Goal: Task Accomplishment & Management: Manage account settings

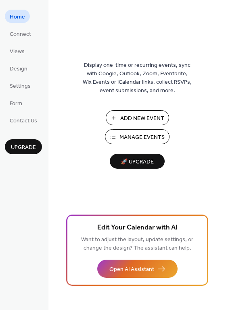
click at [147, 137] on span "Manage Events" at bounding box center [141, 137] width 45 height 8
click at [129, 139] on span "Manage Events" at bounding box center [141, 137] width 45 height 8
click at [132, 136] on span "Manage Events" at bounding box center [141, 137] width 45 height 8
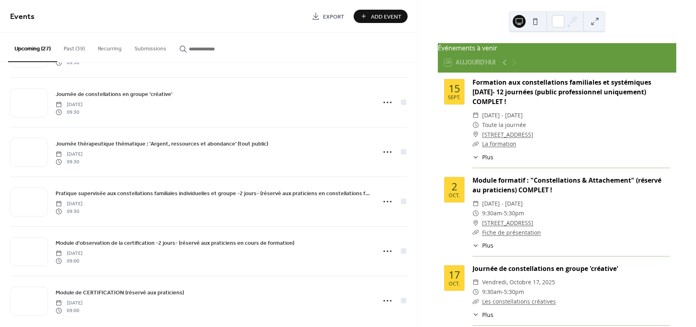
scroll to position [1098, 0]
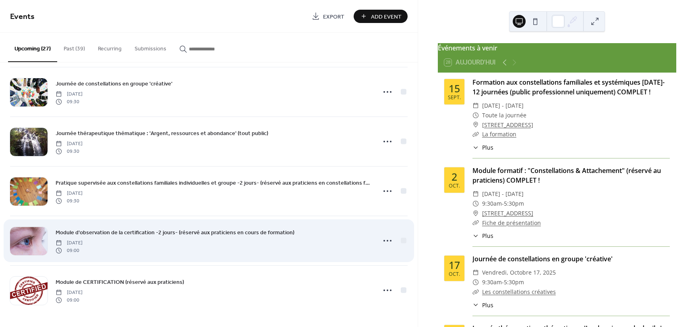
click at [161, 233] on span "Module d'observation de la certification -2 jours- (réservé aux praticiens en c…" at bounding box center [175, 233] width 239 height 8
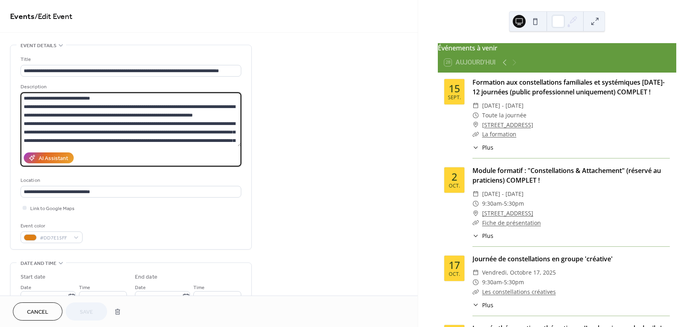
click at [222, 125] on textarea "**********" at bounding box center [131, 119] width 221 height 54
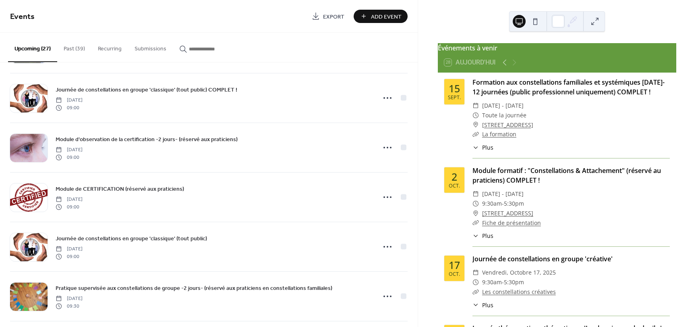
scroll to position [285, 0]
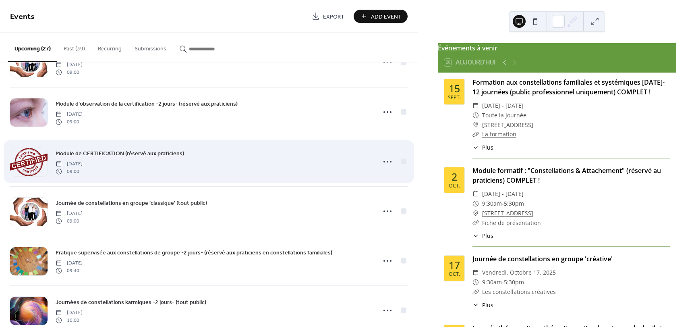
click at [128, 154] on span "Module de CERTIFICATION (réservé aux praticiens)" at bounding box center [120, 154] width 129 height 8
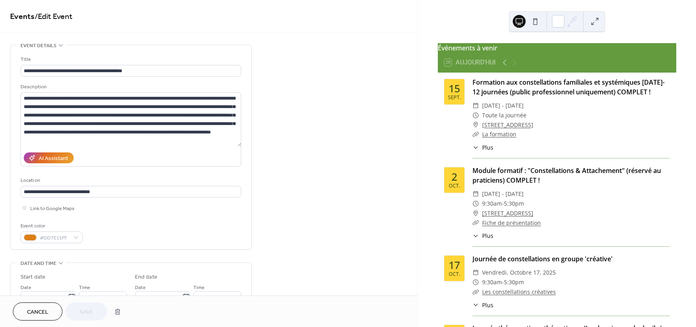
click at [128, 154] on div "AI Assistant" at bounding box center [131, 157] width 221 height 17
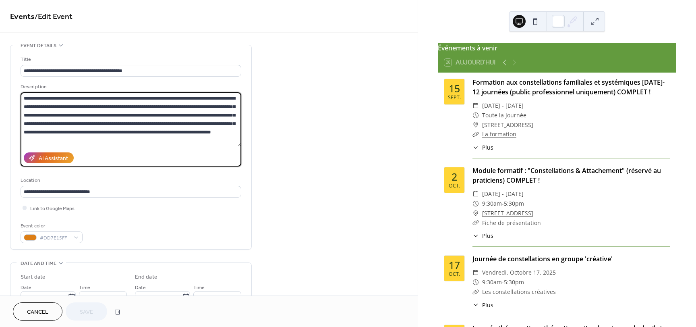
click at [93, 143] on textarea at bounding box center [131, 119] width 221 height 54
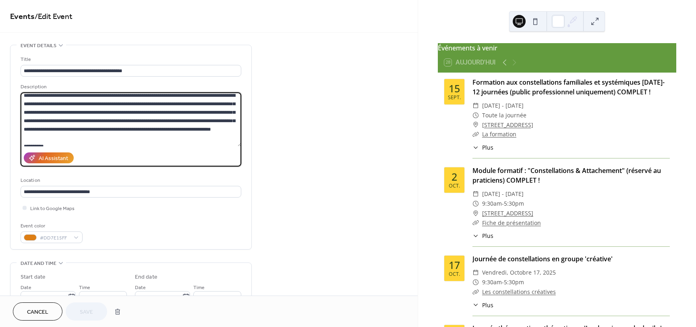
scroll to position [3, 0]
click at [106, 131] on textarea at bounding box center [131, 119] width 221 height 54
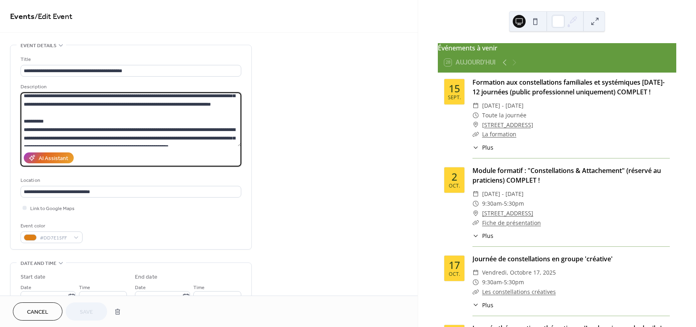
scroll to position [0, 0]
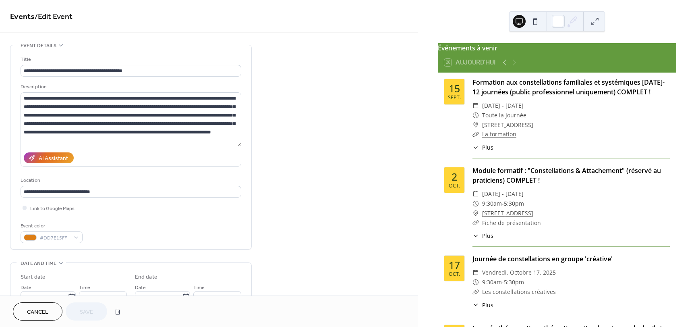
click at [35, 312] on span "Cancel" at bounding box center [37, 312] width 21 height 8
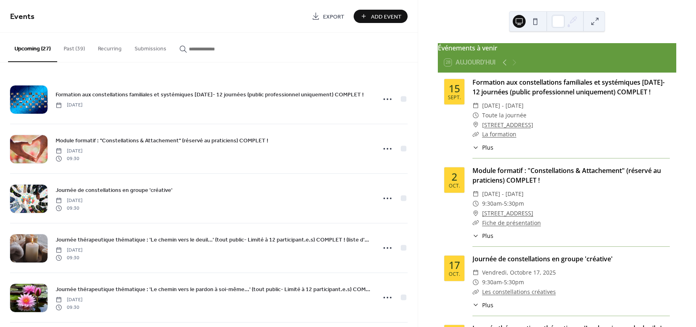
click at [419, 97] on div "Événements à venir 28 Aujourd'hui 15 sept. Formation aux constellations familia…" at bounding box center [557, 163] width 278 height 327
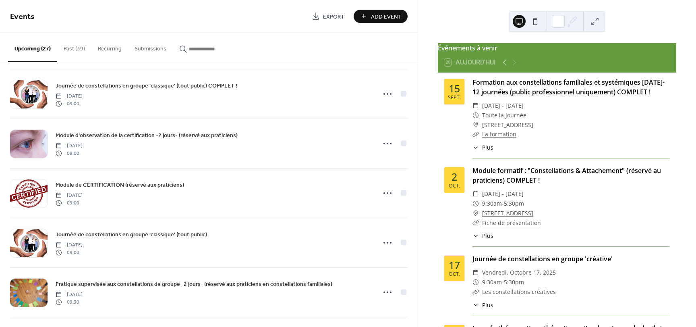
scroll to position [280, 0]
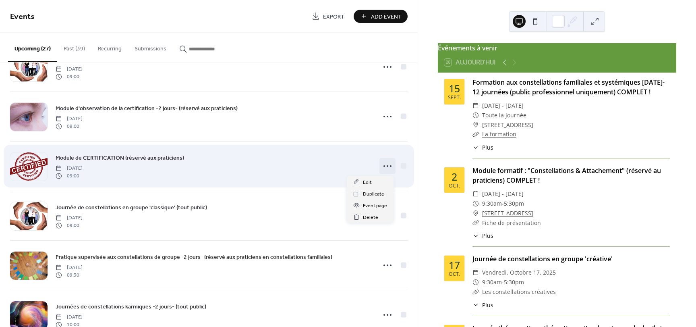
click at [381, 169] on icon at bounding box center [387, 166] width 13 height 13
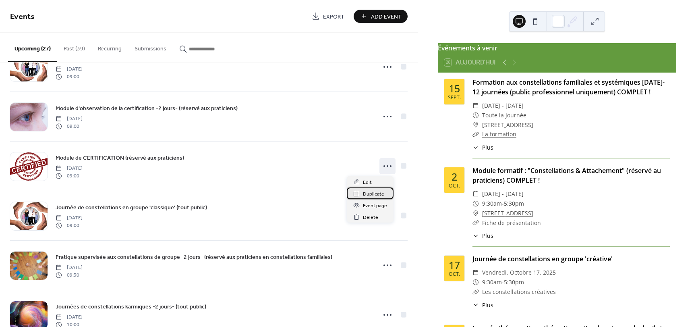
click at [373, 191] on span "Duplicate" at bounding box center [373, 194] width 21 height 8
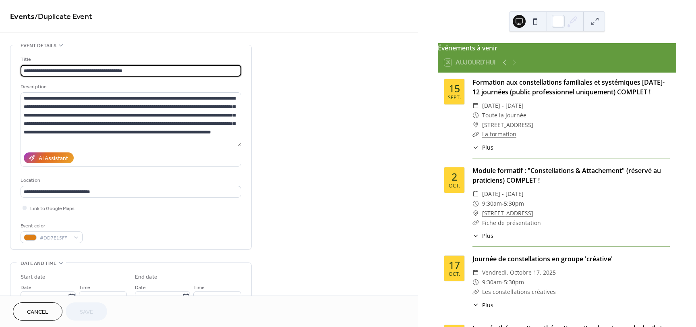
click at [23, 70] on input "**********" at bounding box center [131, 71] width 221 height 12
drag, startPoint x: 23, startPoint y: 70, endPoint x: 81, endPoint y: 67, distance: 57.3
click at [81, 67] on input "**********" at bounding box center [131, 71] width 221 height 12
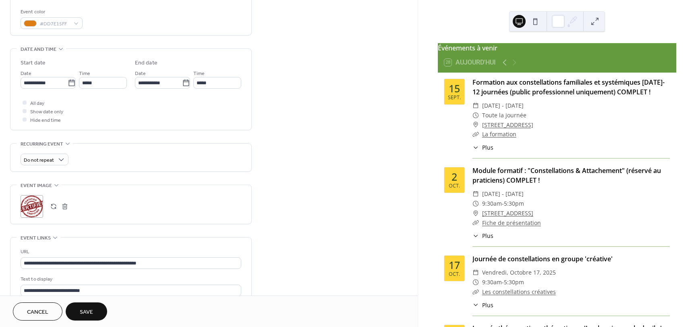
scroll to position [217, 0]
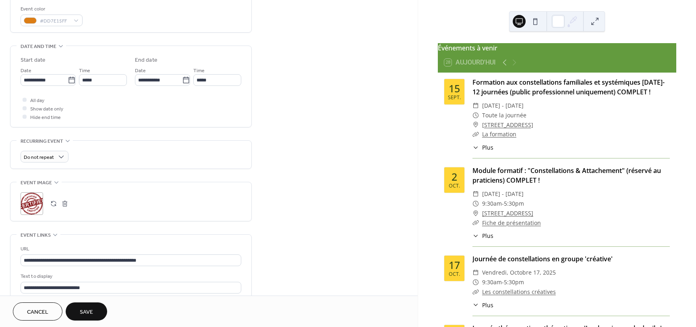
click at [54, 204] on button "button" at bounding box center [53, 203] width 11 height 11
click at [414, 165] on div "**********" at bounding box center [209, 106] width 418 height 556
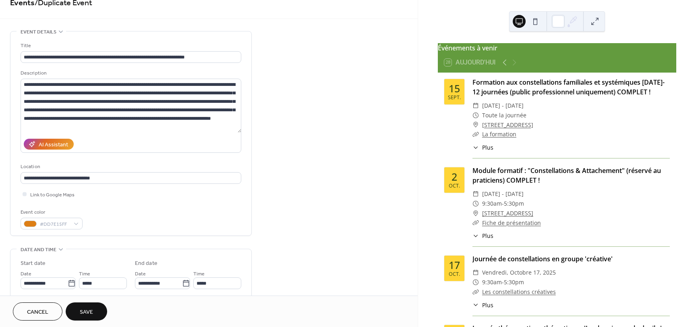
scroll to position [0, 0]
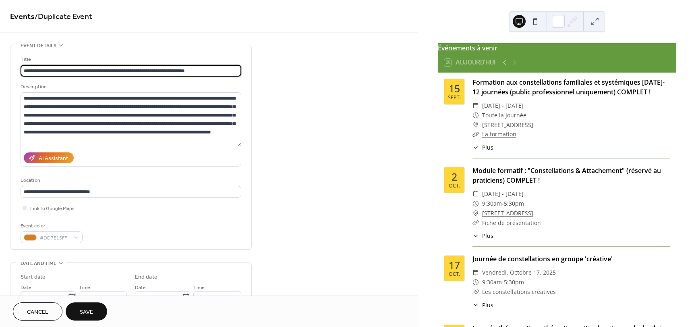
click at [219, 73] on input "**********" at bounding box center [131, 71] width 221 height 12
click at [196, 69] on input "**********" at bounding box center [131, 71] width 221 height 12
type input "**********"
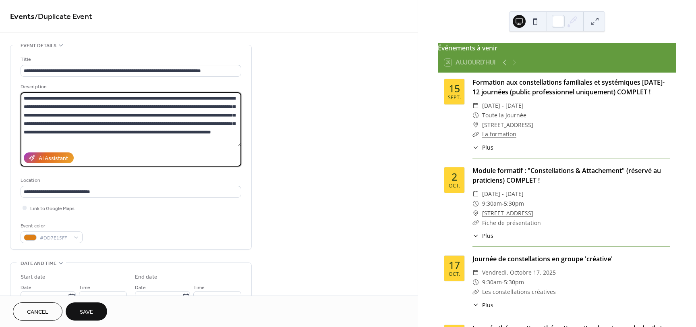
drag, startPoint x: 174, startPoint y: 96, endPoint x: 92, endPoint y: 108, distance: 83.1
click at [92, 108] on textarea at bounding box center [131, 119] width 221 height 54
drag, startPoint x: 80, startPoint y: 96, endPoint x: 17, endPoint y: 92, distance: 63.0
click at [17, 92] on div "**********" at bounding box center [130, 147] width 241 height 204
click at [125, 99] on textarea at bounding box center [131, 119] width 221 height 54
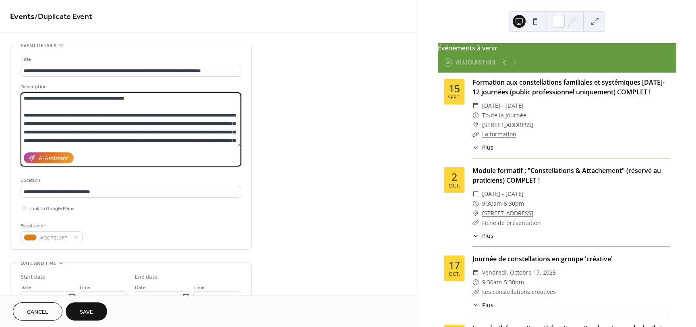
click at [125, 99] on textarea at bounding box center [131, 119] width 221 height 54
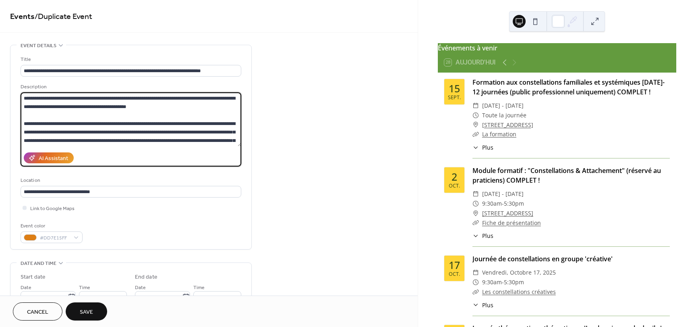
drag, startPoint x: 70, startPoint y: 98, endPoint x: 16, endPoint y: 98, distance: 54.4
click at [16, 98] on div "**********" at bounding box center [130, 147] width 241 height 204
click at [163, 97] on textarea at bounding box center [131, 119] width 221 height 54
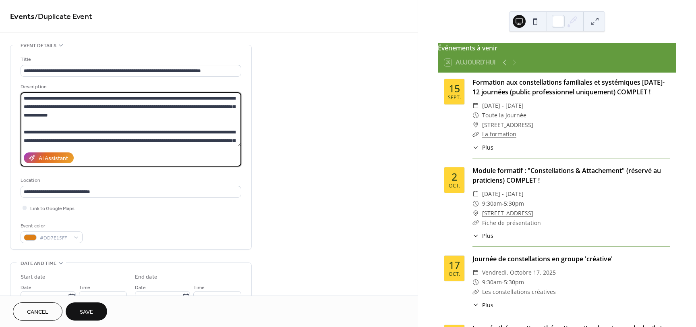
drag, startPoint x: 191, startPoint y: 98, endPoint x: 213, endPoint y: 97, distance: 22.6
click at [213, 97] on textarea at bounding box center [131, 119] width 221 height 54
click at [190, 98] on textarea at bounding box center [131, 119] width 221 height 54
click at [214, 98] on textarea at bounding box center [131, 119] width 221 height 54
click at [56, 106] on textarea at bounding box center [131, 119] width 221 height 54
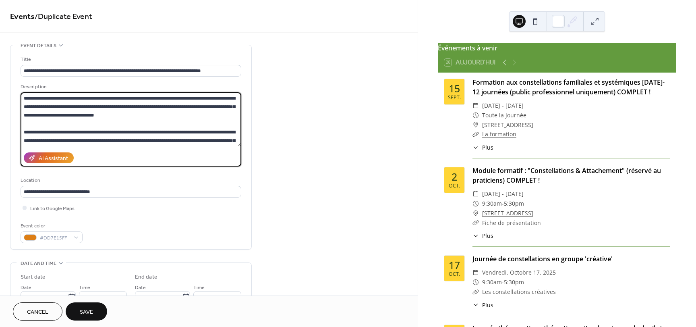
click at [89, 106] on textarea at bounding box center [131, 119] width 221 height 54
drag, startPoint x: 57, startPoint y: 106, endPoint x: 98, endPoint y: 106, distance: 41.1
click at [98, 106] on textarea at bounding box center [131, 119] width 221 height 54
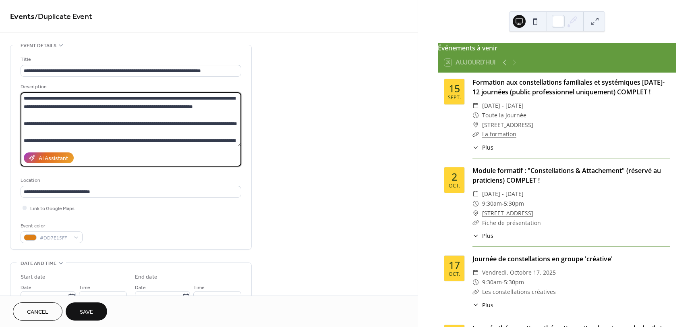
click at [217, 105] on textarea at bounding box center [131, 119] width 221 height 54
click at [57, 137] on textarea at bounding box center [131, 119] width 221 height 54
drag, startPoint x: 56, startPoint y: 134, endPoint x: 18, endPoint y: 125, distance: 39.8
click at [18, 125] on div "**********" at bounding box center [130, 147] width 241 height 204
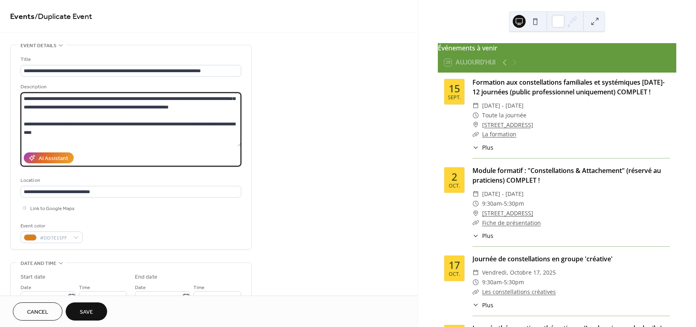
scroll to position [169, 0]
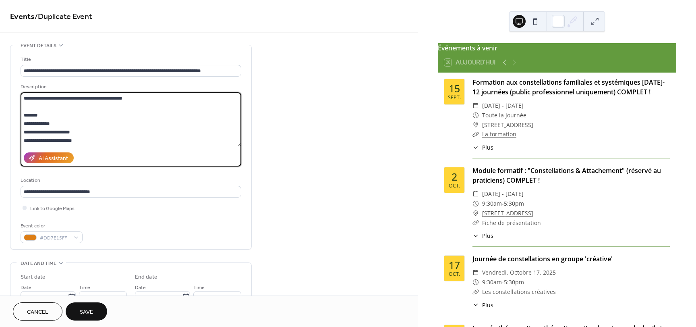
drag, startPoint x: 166, startPoint y: 141, endPoint x: 56, endPoint y: 136, distance: 109.3
click at [56, 136] on textarea at bounding box center [131, 119] width 221 height 54
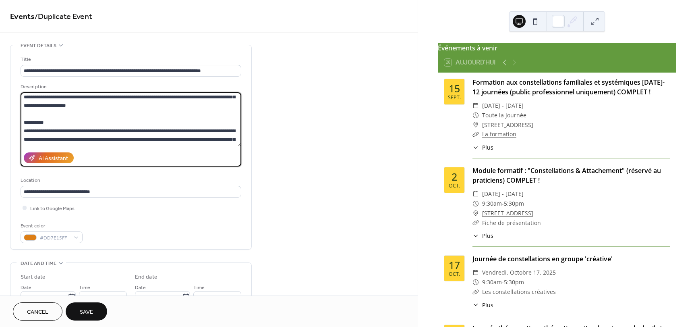
scroll to position [27, 0]
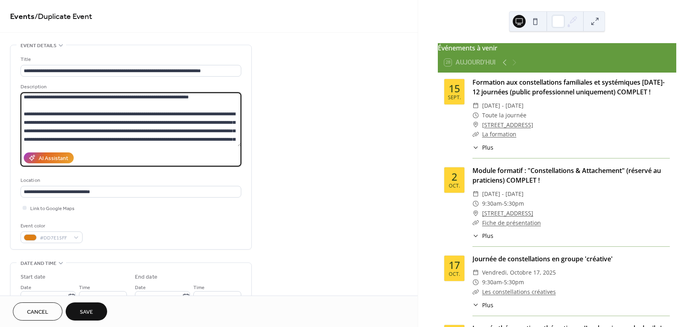
click at [195, 96] on textarea at bounding box center [131, 119] width 221 height 54
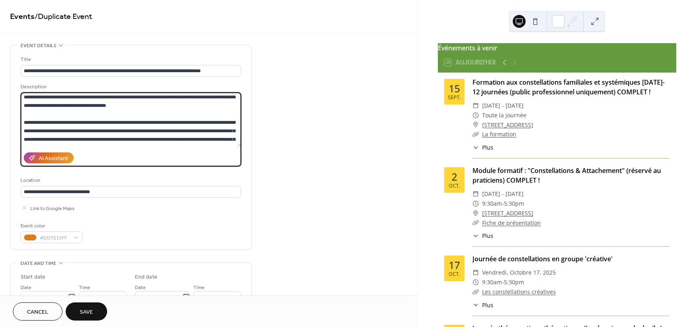
type textarea "**********"
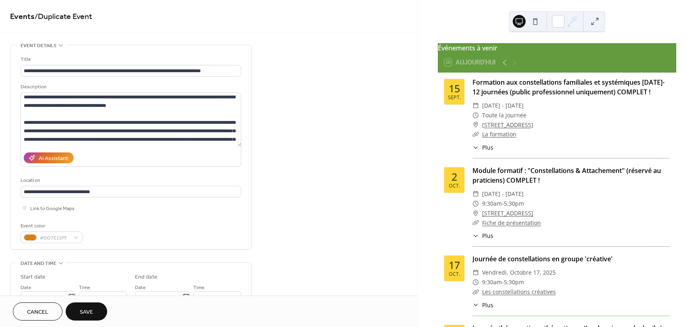
click at [39, 314] on span "Cancel" at bounding box center [37, 312] width 21 height 8
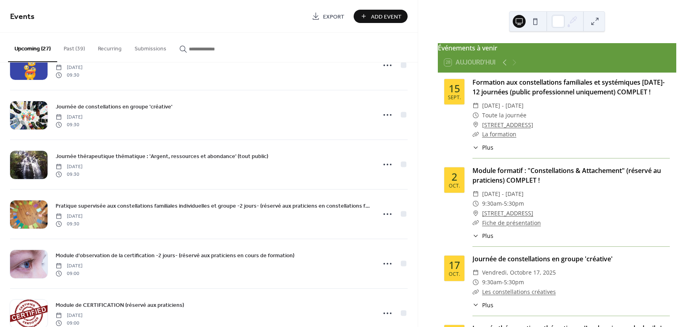
scroll to position [1098, 0]
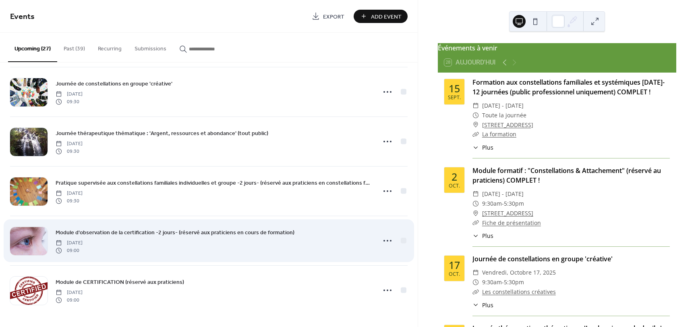
click at [139, 234] on span "Module d'observation de la certification -2 jours- (réservé aux praticiens en c…" at bounding box center [175, 233] width 239 height 8
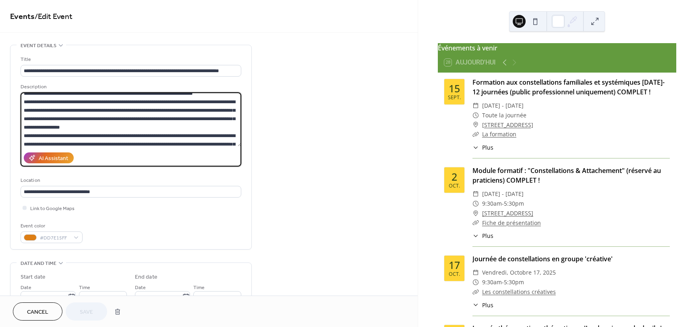
scroll to position [51, 0]
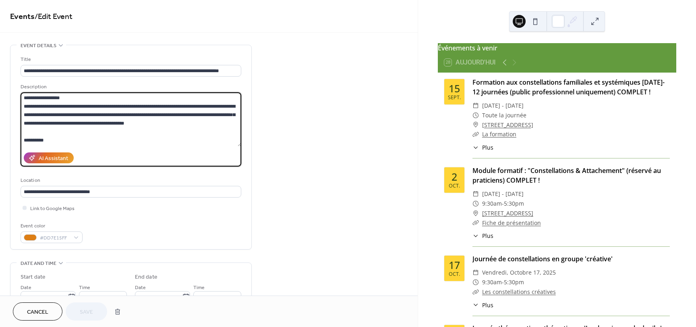
click at [164, 125] on textarea "**********" at bounding box center [131, 119] width 221 height 54
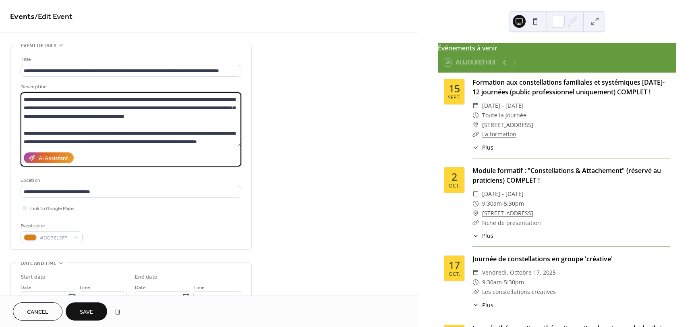
scroll to position [66, 0]
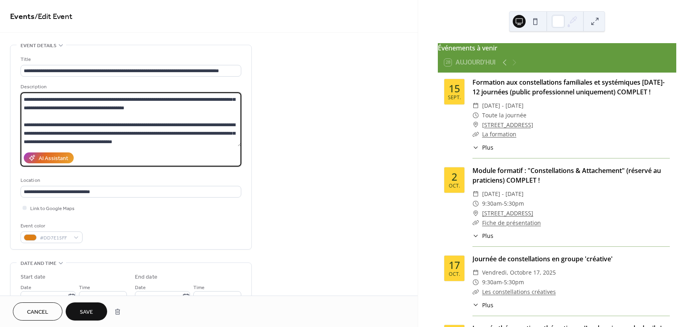
click at [146, 142] on textarea at bounding box center [131, 119] width 221 height 54
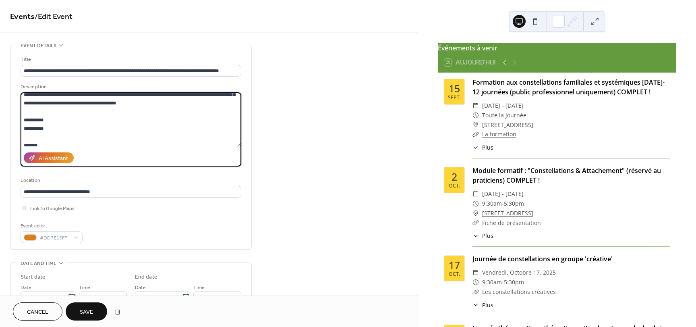
scroll to position [144, 0]
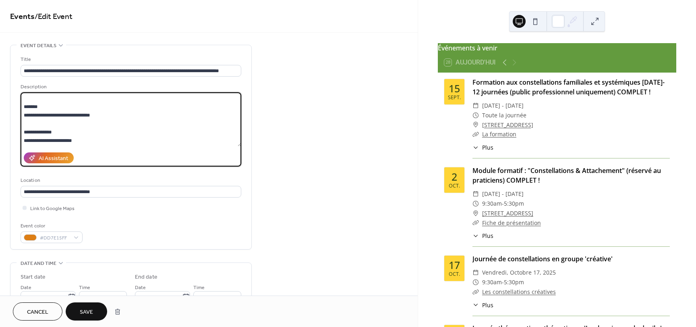
drag, startPoint x: 177, startPoint y: 141, endPoint x: 197, endPoint y: 125, distance: 26.7
click at [197, 125] on textarea at bounding box center [131, 119] width 221 height 54
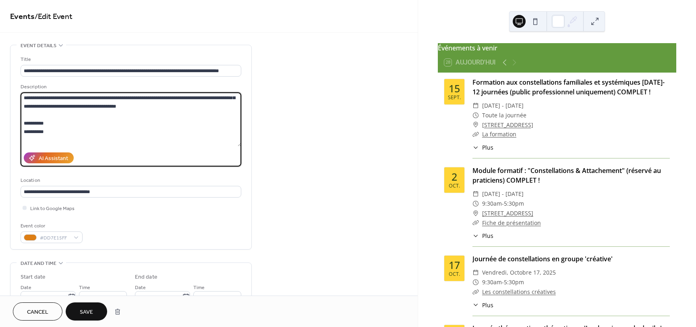
scroll to position [85, 0]
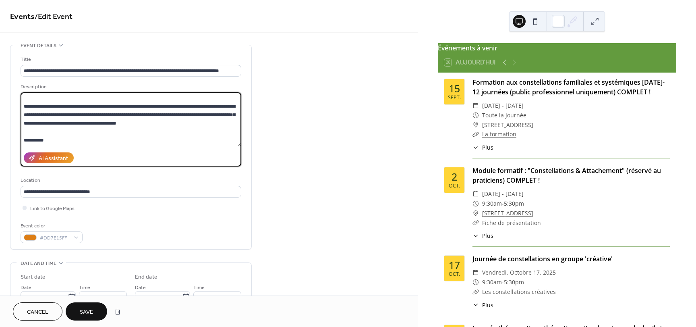
click at [172, 125] on textarea at bounding box center [131, 119] width 221 height 54
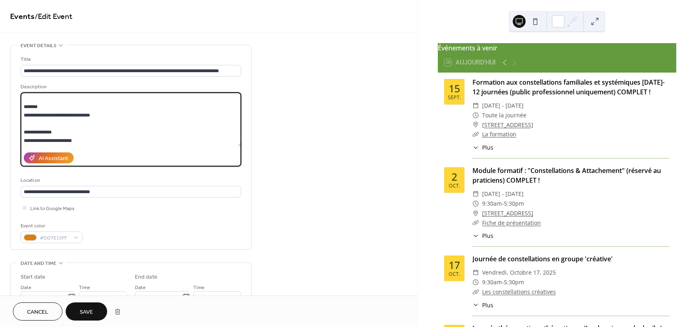
scroll to position [151, 0]
click at [110, 114] on textarea at bounding box center [131, 119] width 221 height 54
click at [30, 126] on textarea at bounding box center [131, 119] width 221 height 54
click at [38, 125] on textarea at bounding box center [131, 119] width 221 height 54
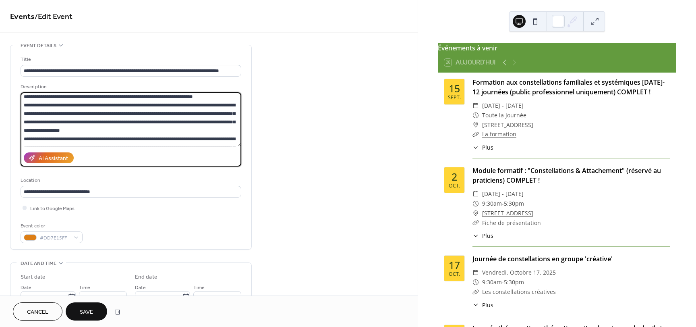
scroll to position [161, 0]
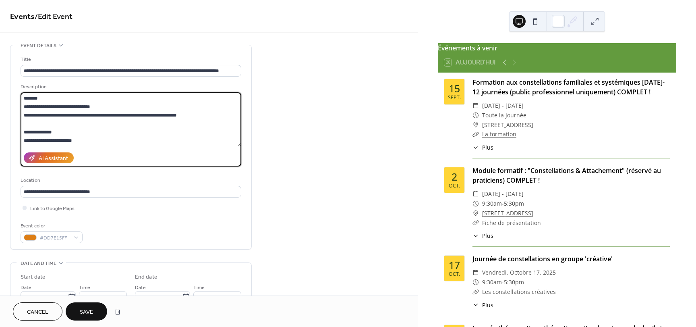
click at [204, 115] on textarea at bounding box center [131, 119] width 221 height 54
type textarea "**********"
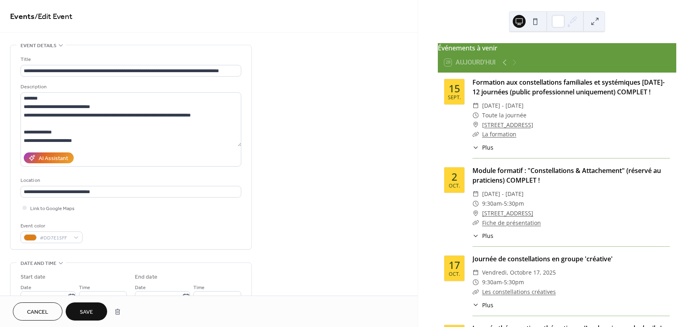
click at [93, 314] on span "Save" at bounding box center [86, 312] width 13 height 8
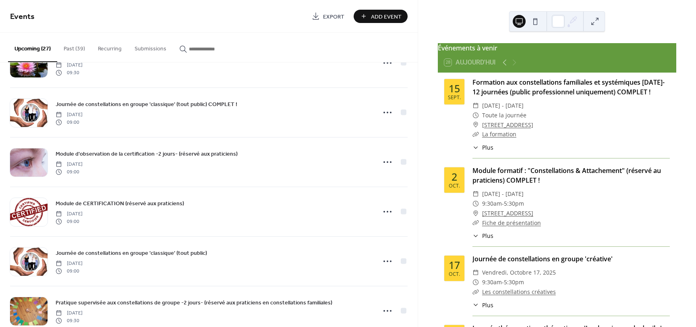
scroll to position [233, 0]
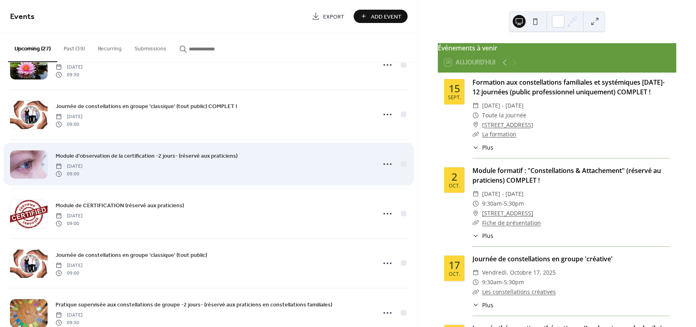
click at [166, 156] on span "Module d'observation de la certification -2 jours- (réservé aux praticiens)" at bounding box center [147, 156] width 182 height 8
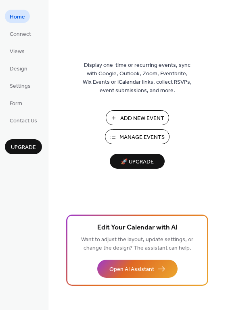
click at [137, 137] on span "Manage Events" at bounding box center [141, 137] width 45 height 8
click at [130, 138] on span "Manage Events" at bounding box center [141, 137] width 45 height 8
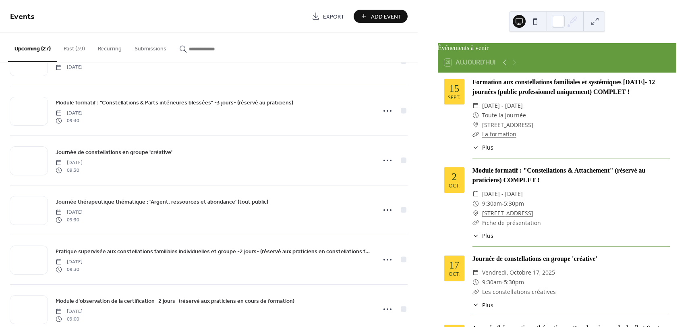
scroll to position [1098, 0]
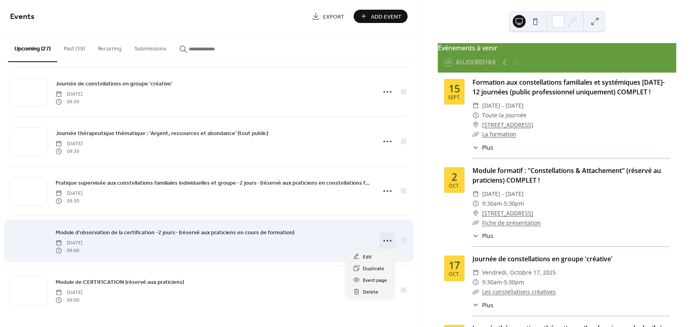
click at [381, 239] on icon at bounding box center [387, 240] width 13 height 13
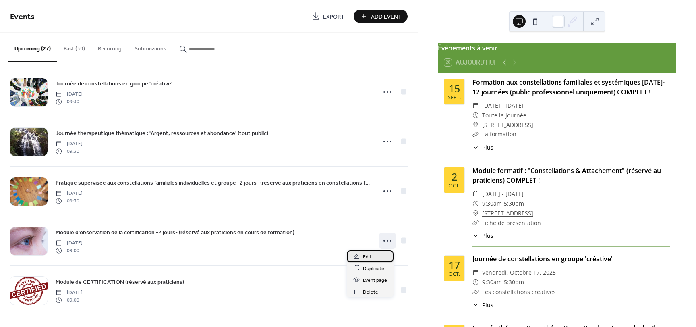
click at [368, 259] on span "Edit" at bounding box center [367, 257] width 9 height 8
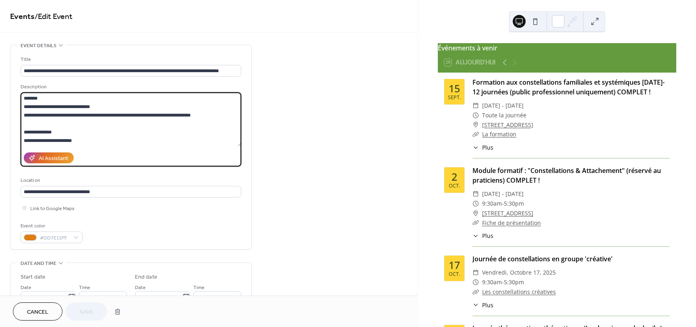
scroll to position [161, 0]
drag, startPoint x: 22, startPoint y: 118, endPoint x: 220, endPoint y: 121, distance: 197.9
click at [220, 121] on textarea at bounding box center [131, 119] width 221 height 54
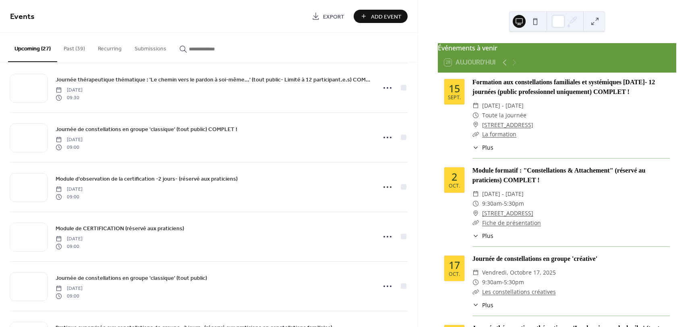
scroll to position [214, 0]
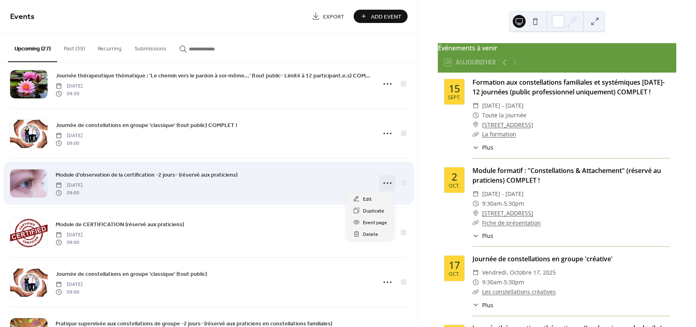
click at [383, 185] on icon at bounding box center [387, 183] width 13 height 13
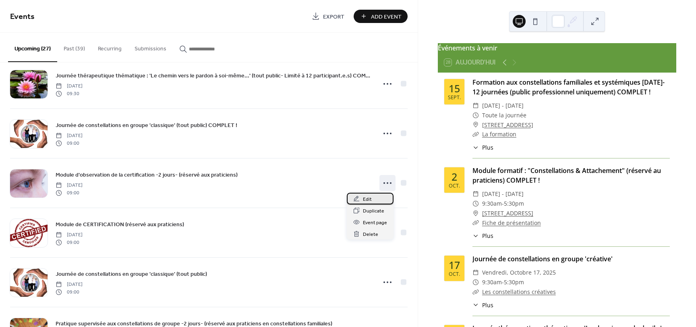
click at [365, 196] on span "Edit" at bounding box center [367, 199] width 9 height 8
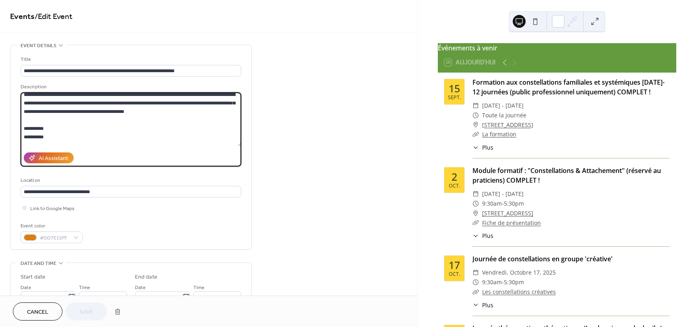
scroll to position [110, 0]
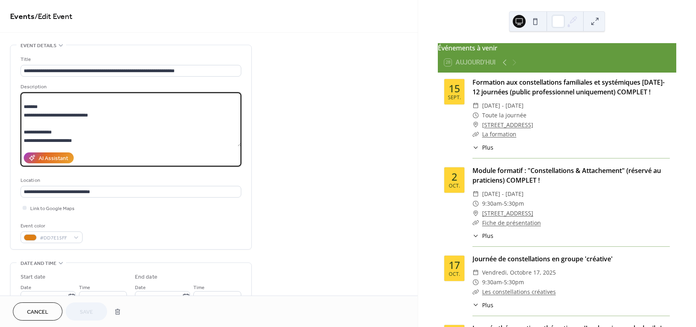
drag, startPoint x: 23, startPoint y: 125, endPoint x: 102, endPoint y: 114, distance: 80.1
click at [102, 114] on textarea "**********" at bounding box center [131, 119] width 221 height 54
paste textarea "**********"
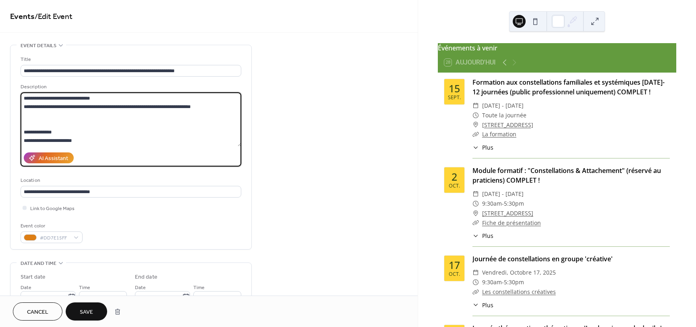
scroll to position [169, 0]
type textarea "**********"
click at [89, 316] on span "Save" at bounding box center [86, 312] width 13 height 8
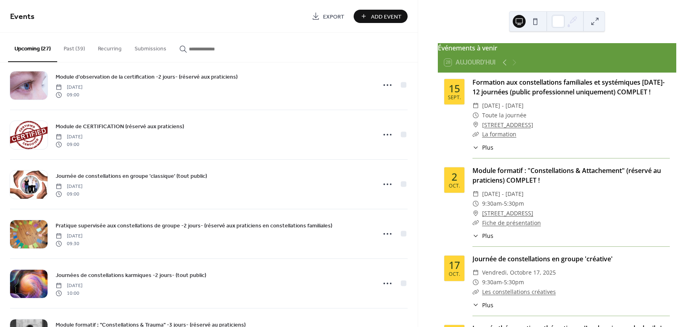
scroll to position [309, 0]
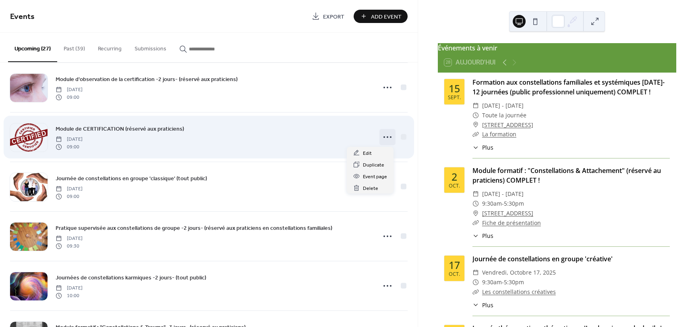
click at [384, 135] on icon at bounding box center [387, 137] width 13 height 13
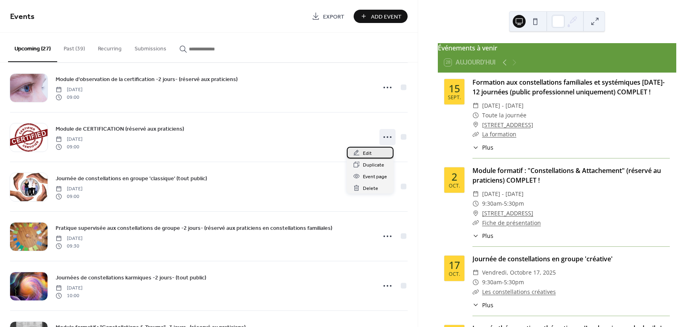
click at [367, 152] on span "Edit" at bounding box center [367, 153] width 9 height 8
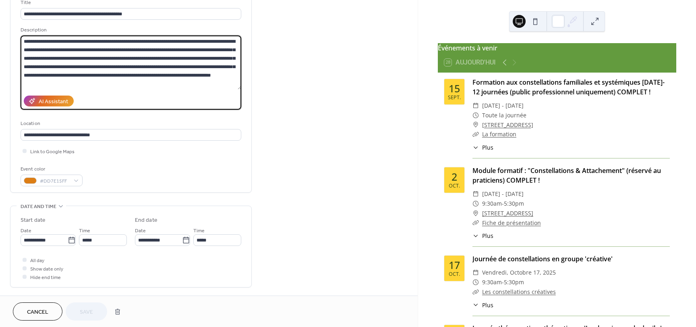
drag, startPoint x: 144, startPoint y: 49, endPoint x: 206, endPoint y: 66, distance: 64.2
click at [206, 66] on textarea at bounding box center [131, 62] width 221 height 54
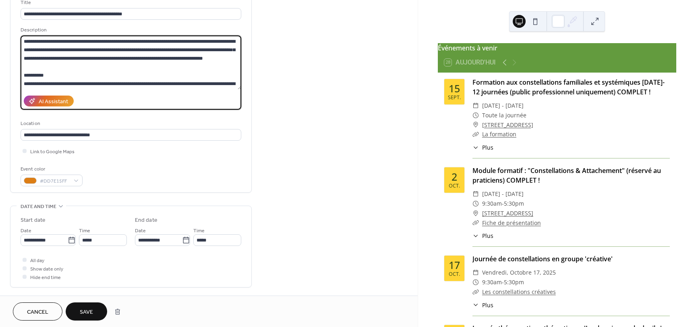
type textarea "**********"
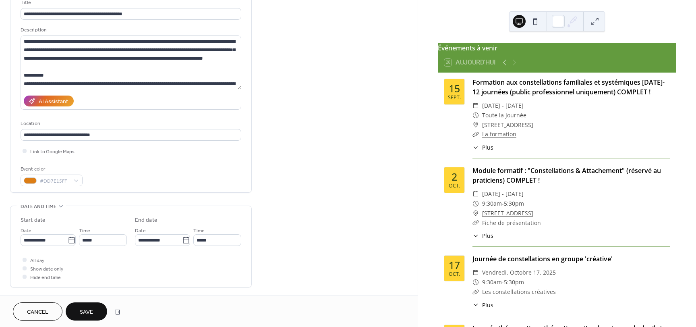
click at [90, 305] on button "Save" at bounding box center [87, 311] width 42 height 18
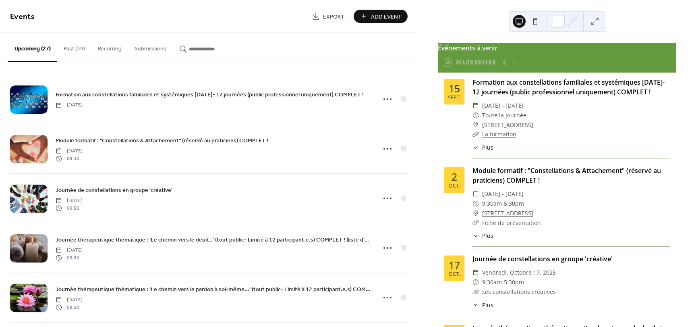
scroll to position [1098, 0]
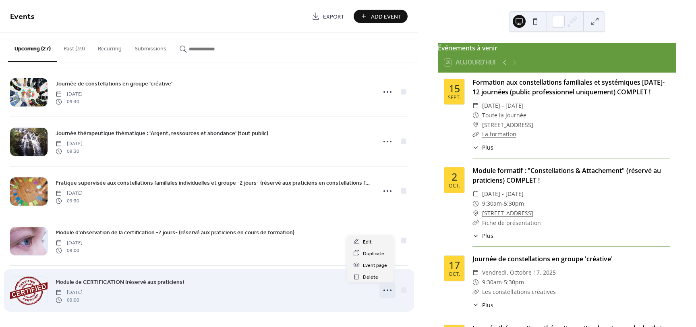
click at [386, 290] on icon at bounding box center [387, 290] width 13 height 13
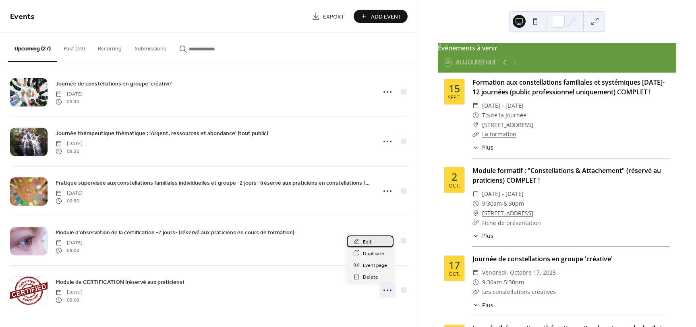
click at [368, 241] on span "Edit" at bounding box center [367, 242] width 9 height 8
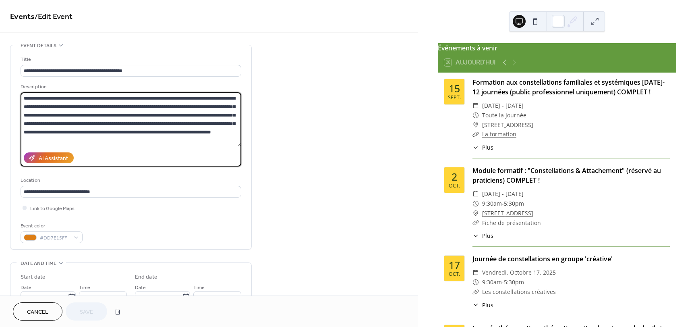
drag, startPoint x: 143, startPoint y: 105, endPoint x: 206, endPoint y: 125, distance: 65.9
click at [206, 125] on textarea at bounding box center [131, 119] width 221 height 54
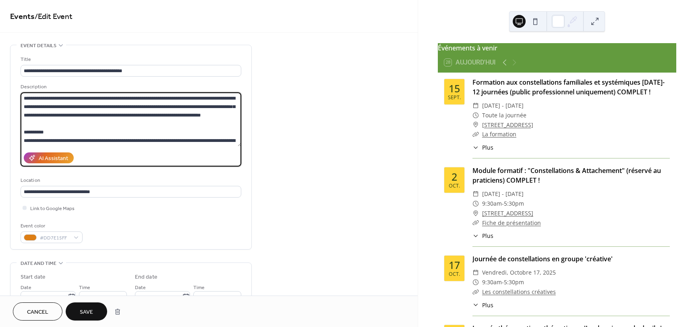
type textarea "**********"
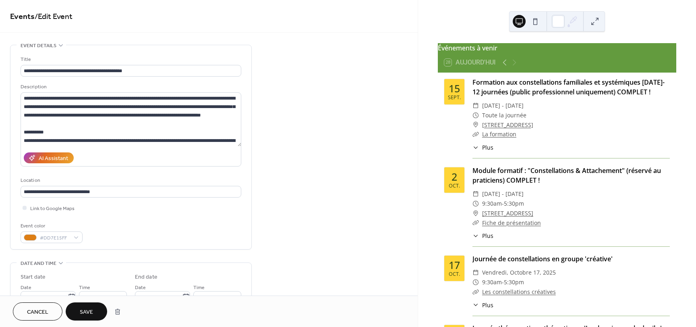
click at [85, 315] on span "Save" at bounding box center [86, 312] width 13 height 8
